Goal: Submit feedback/report problem: Submit feedback/report problem

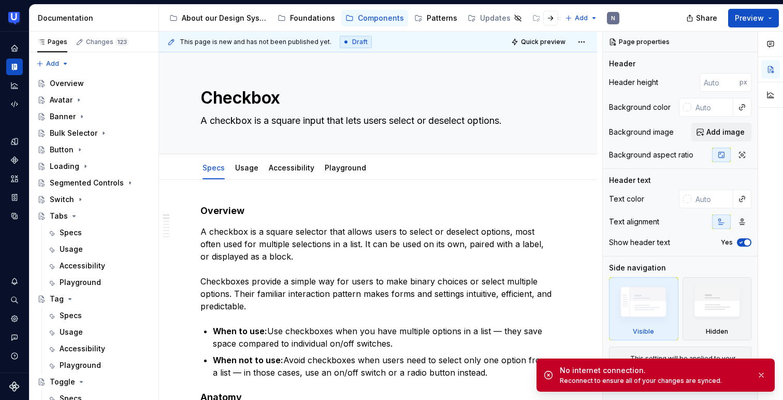
scroll to position [10, 0]
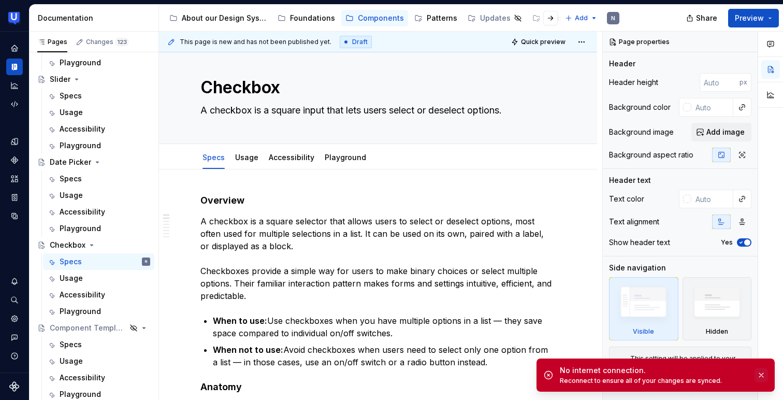
click at [759, 377] on button "button" at bounding box center [761, 375] width 13 height 15
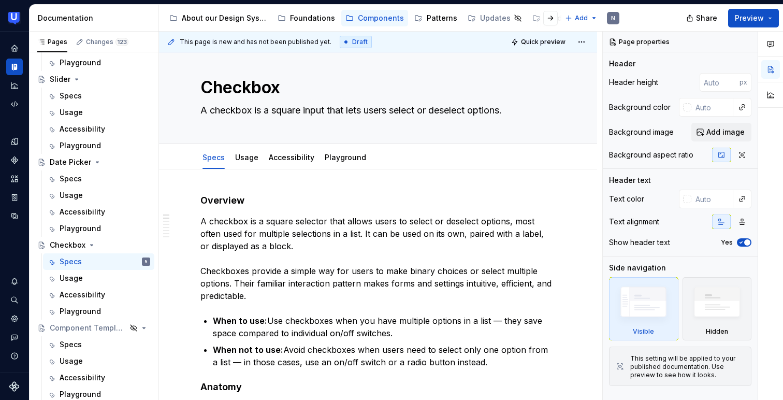
type textarea "*"
